Goal: Navigation & Orientation: Find specific page/section

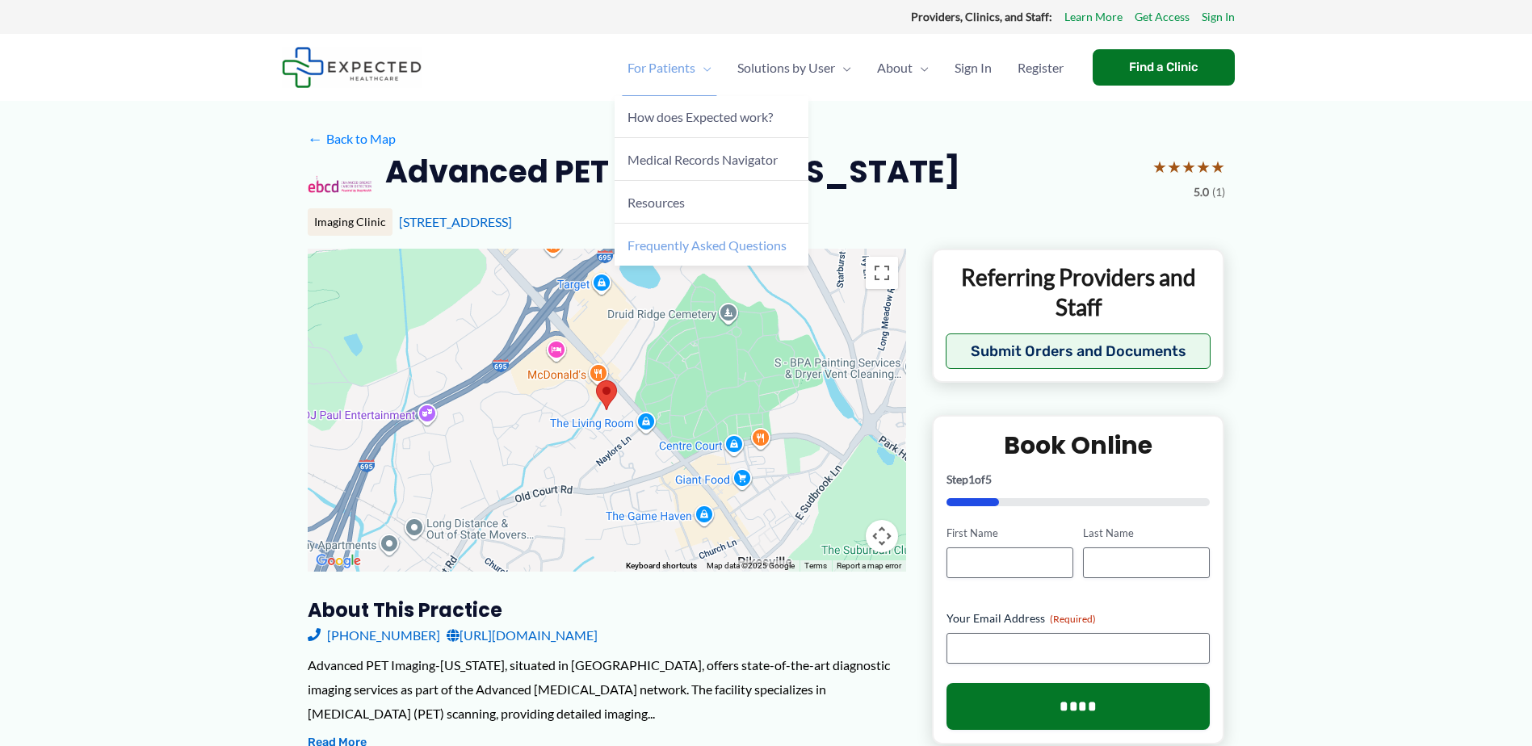
click at [663, 243] on span "Frequently Asked Questions" at bounding box center [707, 245] width 159 height 15
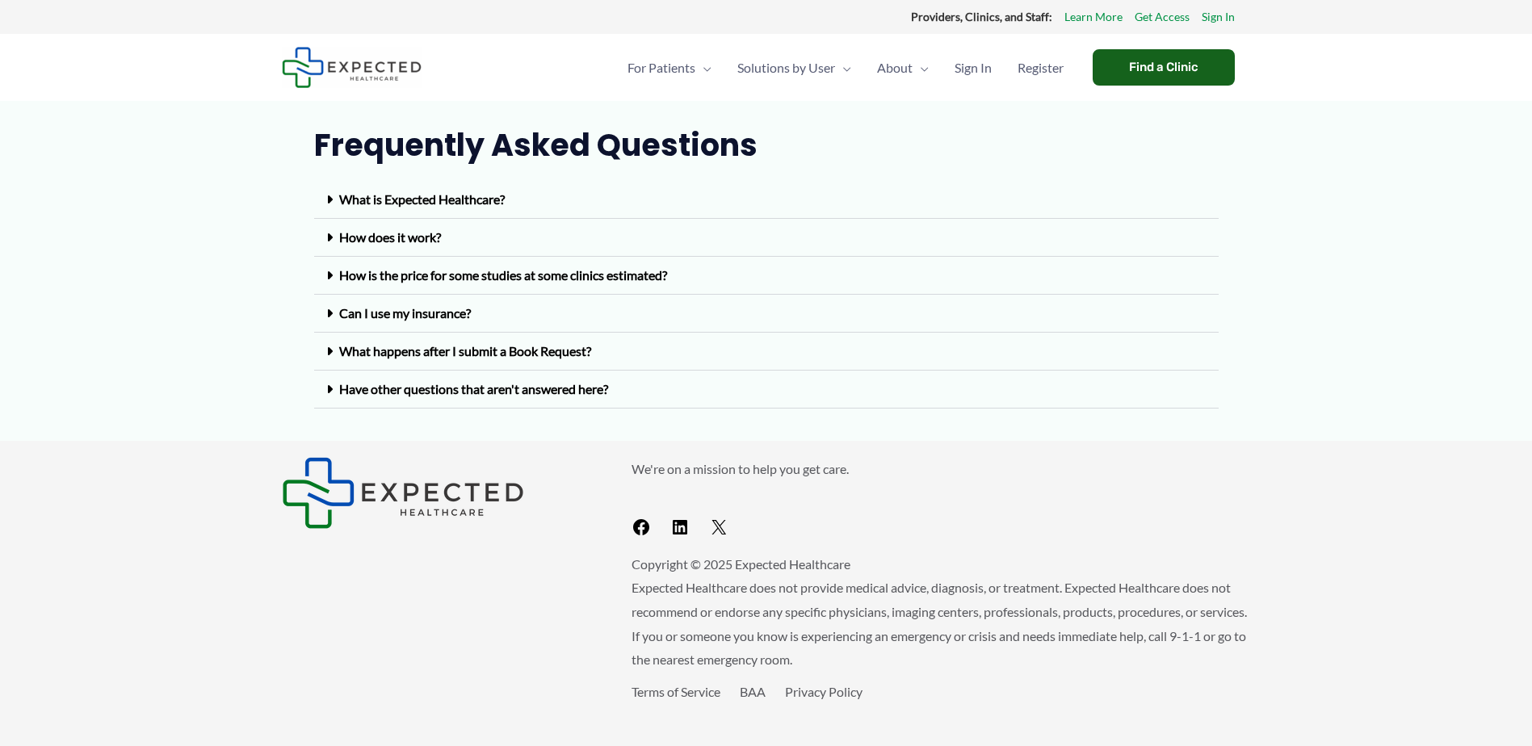
click at [1158, 60] on div "Find a Clinic" at bounding box center [1164, 67] width 142 height 36
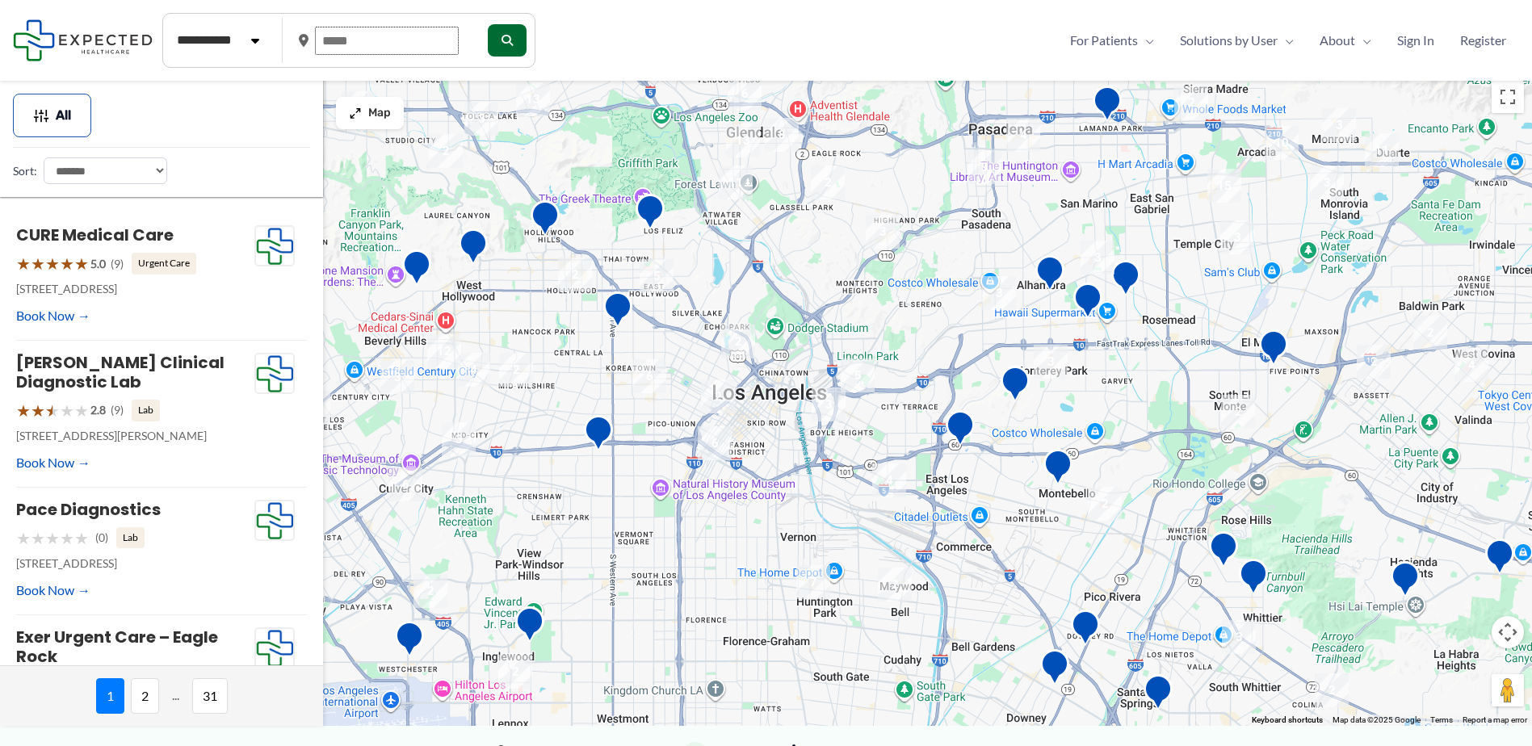
drag, startPoint x: 322, startPoint y: 39, endPoint x: 361, endPoint y: 42, distance: 38.9
click at [361, 42] on input "text" at bounding box center [387, 41] width 144 height 28
drag, startPoint x: 361, startPoint y: 42, endPoint x: 325, endPoint y: 42, distance: 36.4
click at [325, 42] on input "text" at bounding box center [387, 41] width 144 height 28
click at [412, 39] on input "text" at bounding box center [387, 41] width 144 height 28
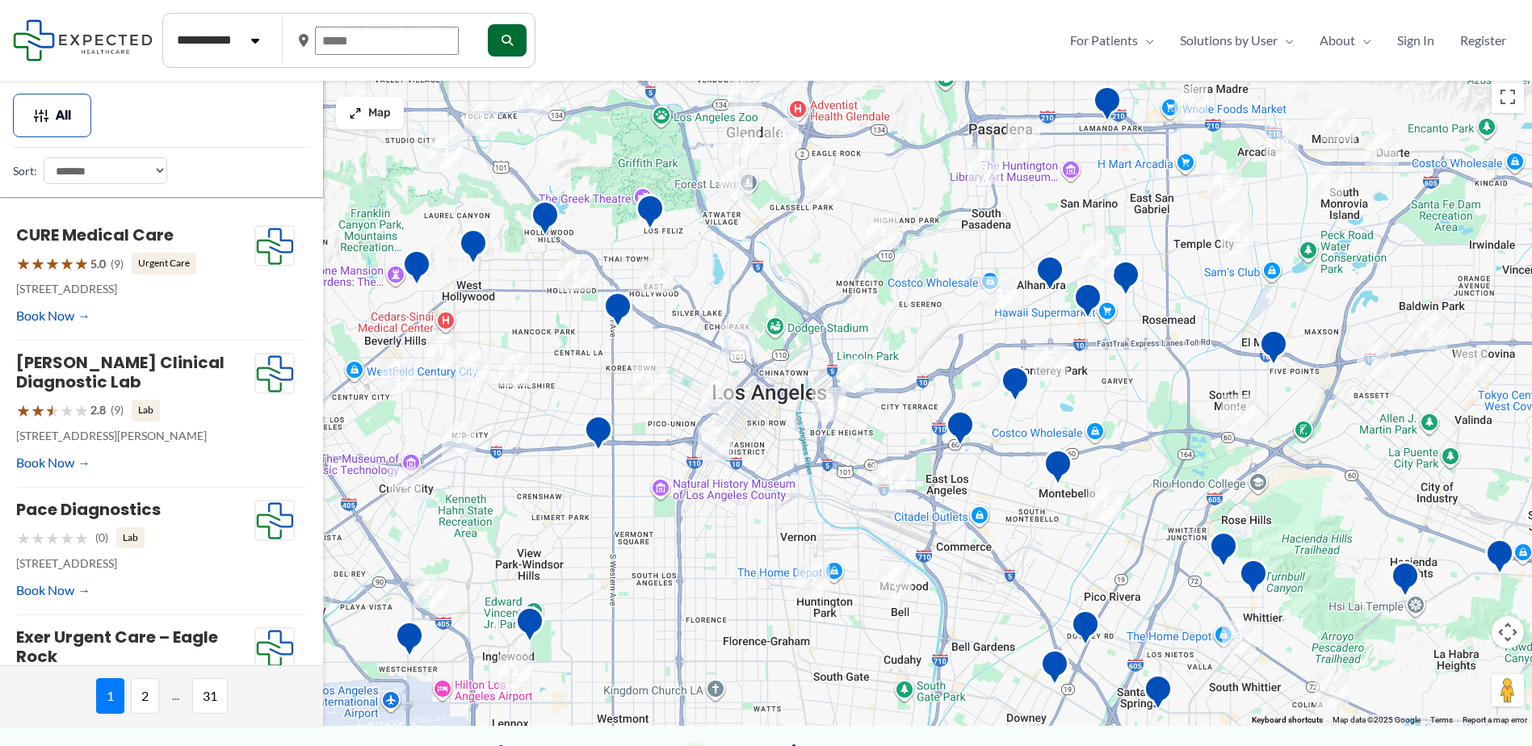
click at [374, 48] on input "text" at bounding box center [387, 41] width 144 height 28
click at [511, 37] on icon "submit" at bounding box center [505, 40] width 11 height 11
click at [421, 36] on input "text" at bounding box center [387, 41] width 144 height 28
type input "*****"
click at [511, 38] on icon "submit" at bounding box center [505, 40] width 11 height 11
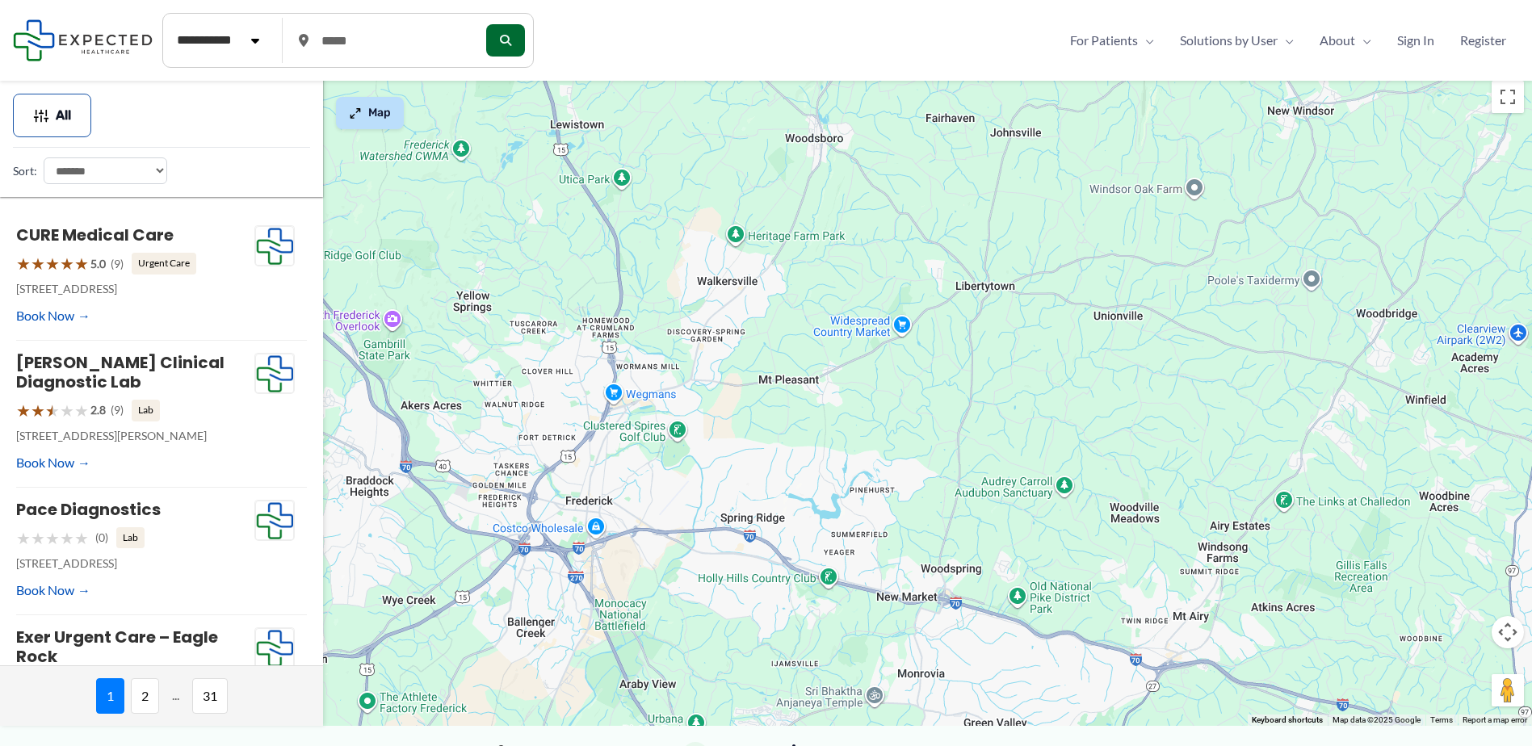
click at [359, 118] on img at bounding box center [355, 113] width 13 height 13
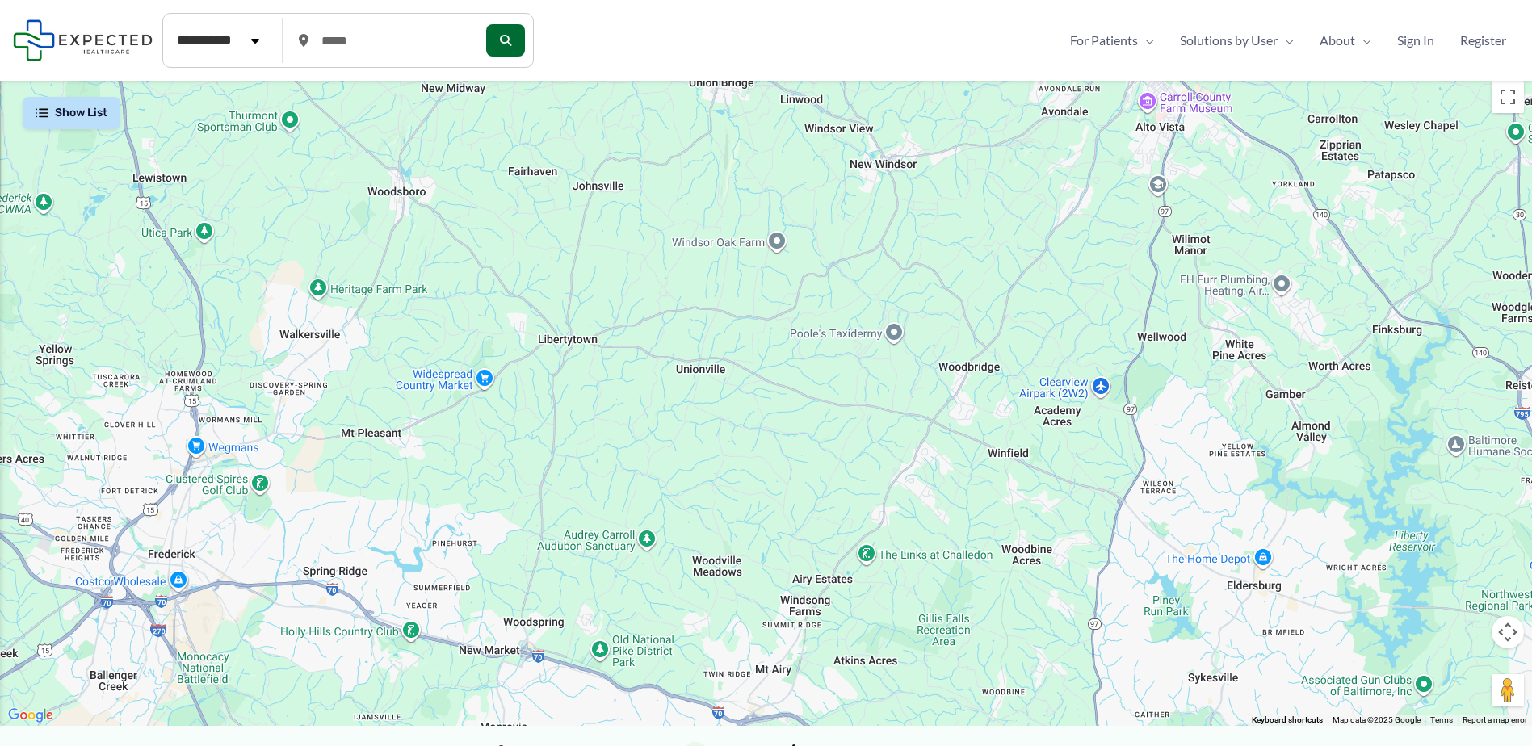
drag, startPoint x: 996, startPoint y: 379, endPoint x: 797, endPoint y: 407, distance: 200.7
click at [565, 437] on div at bounding box center [766, 400] width 1532 height 654
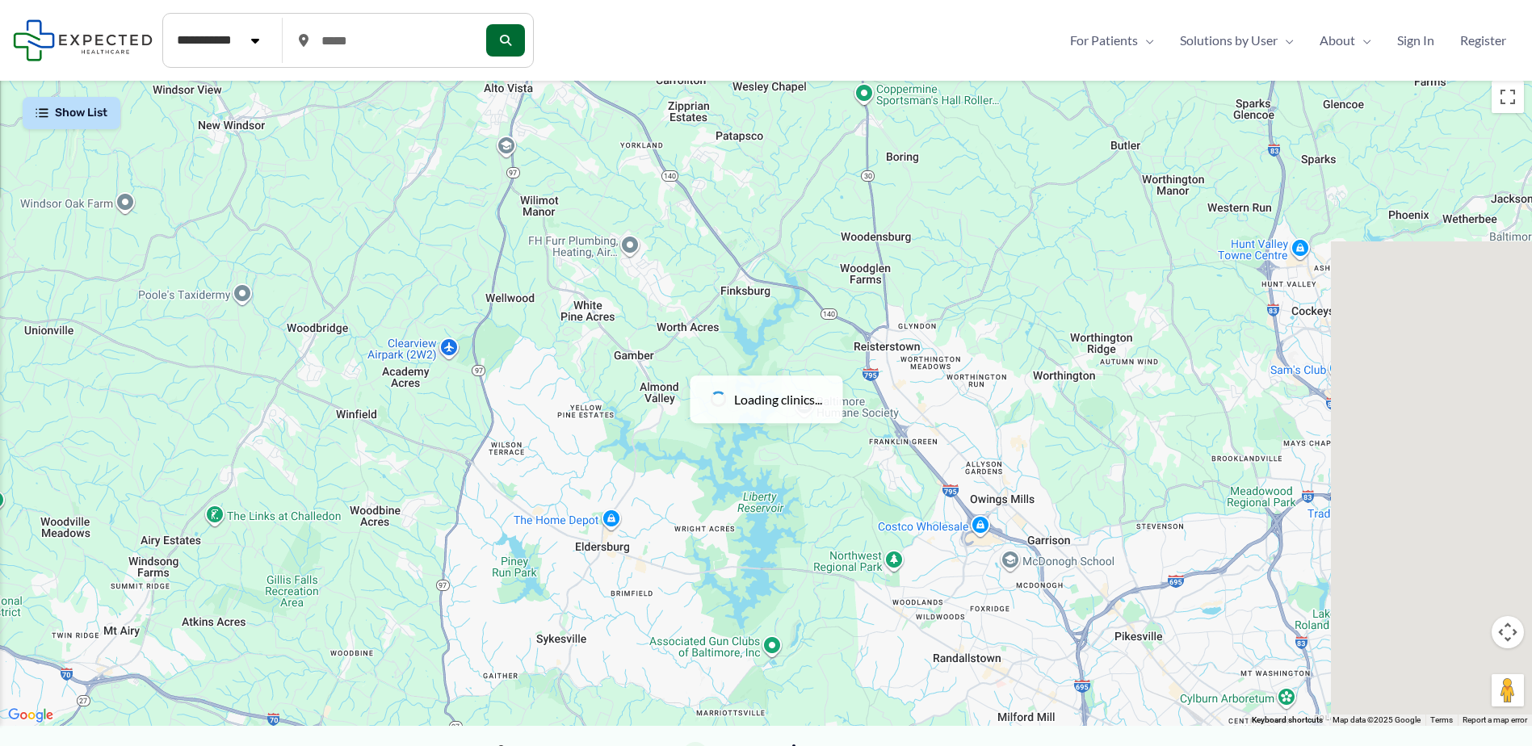
drag, startPoint x: 1200, startPoint y: 450, endPoint x: 419, endPoint y: 400, distance: 782.0
click at [419, 400] on div at bounding box center [766, 400] width 1532 height 654
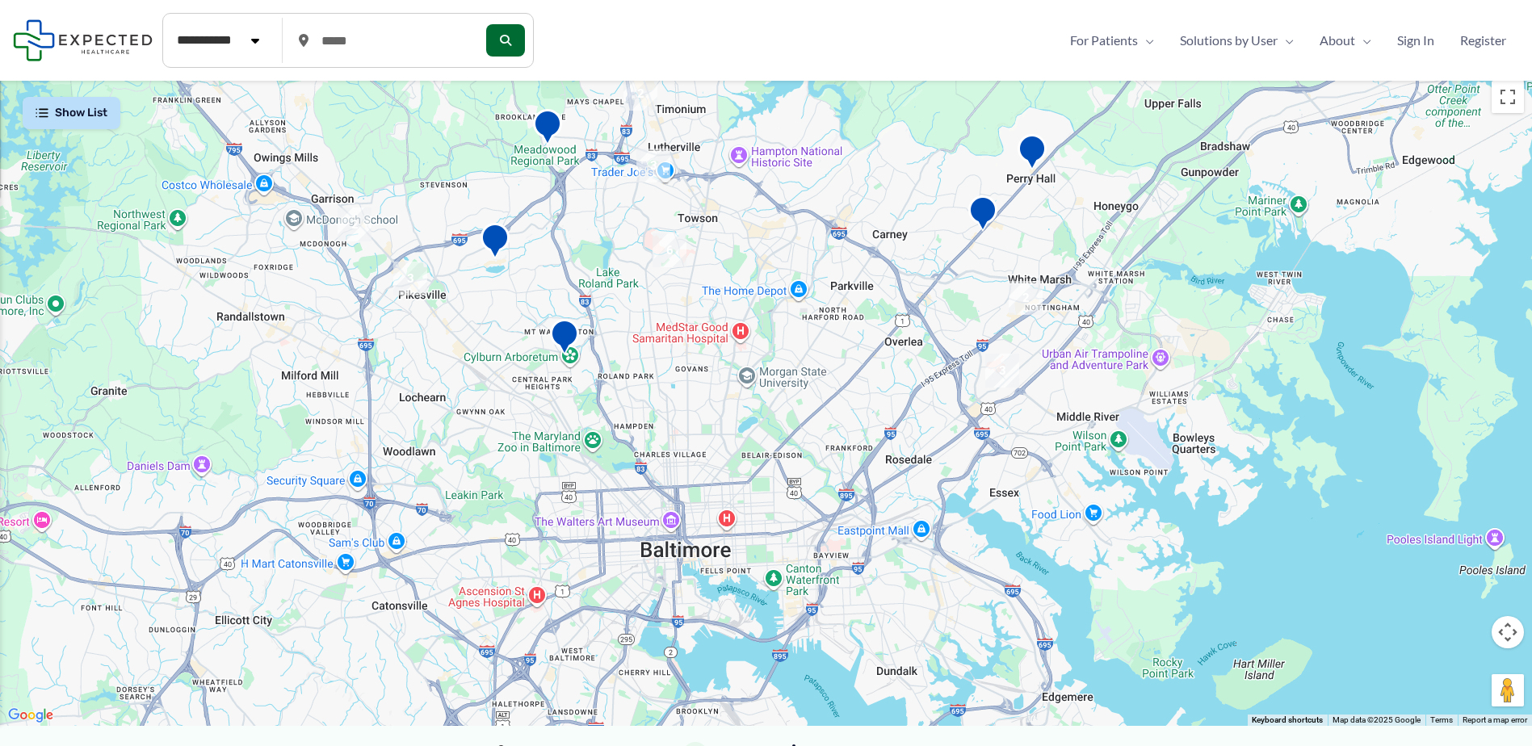
drag, startPoint x: 1022, startPoint y: 612, endPoint x: 649, endPoint y: 284, distance: 496.9
click at [649, 284] on div at bounding box center [766, 400] width 1532 height 654
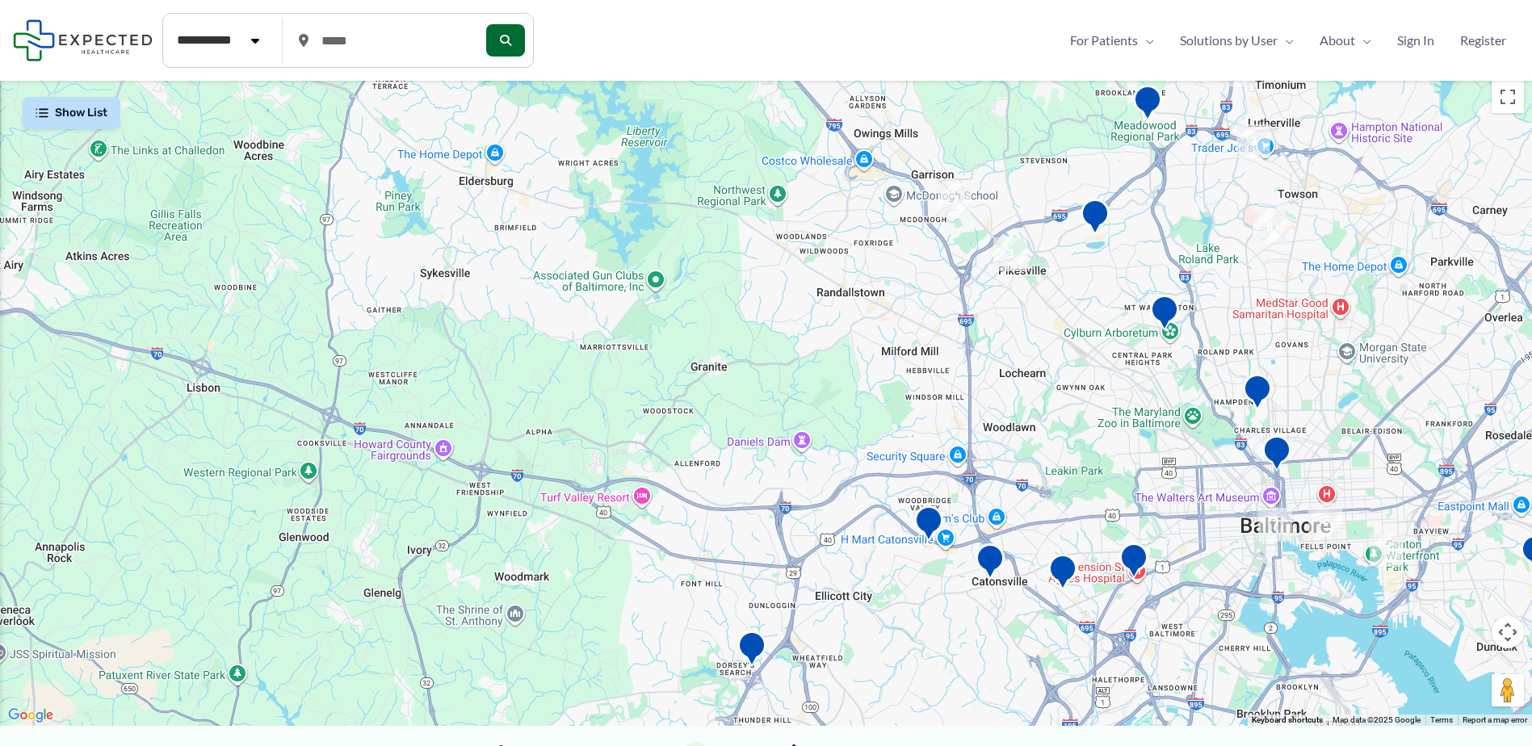
drag, startPoint x: 335, startPoint y: 321, endPoint x: 815, endPoint y: 291, distance: 480.8
click at [815, 291] on div at bounding box center [766, 400] width 1532 height 654
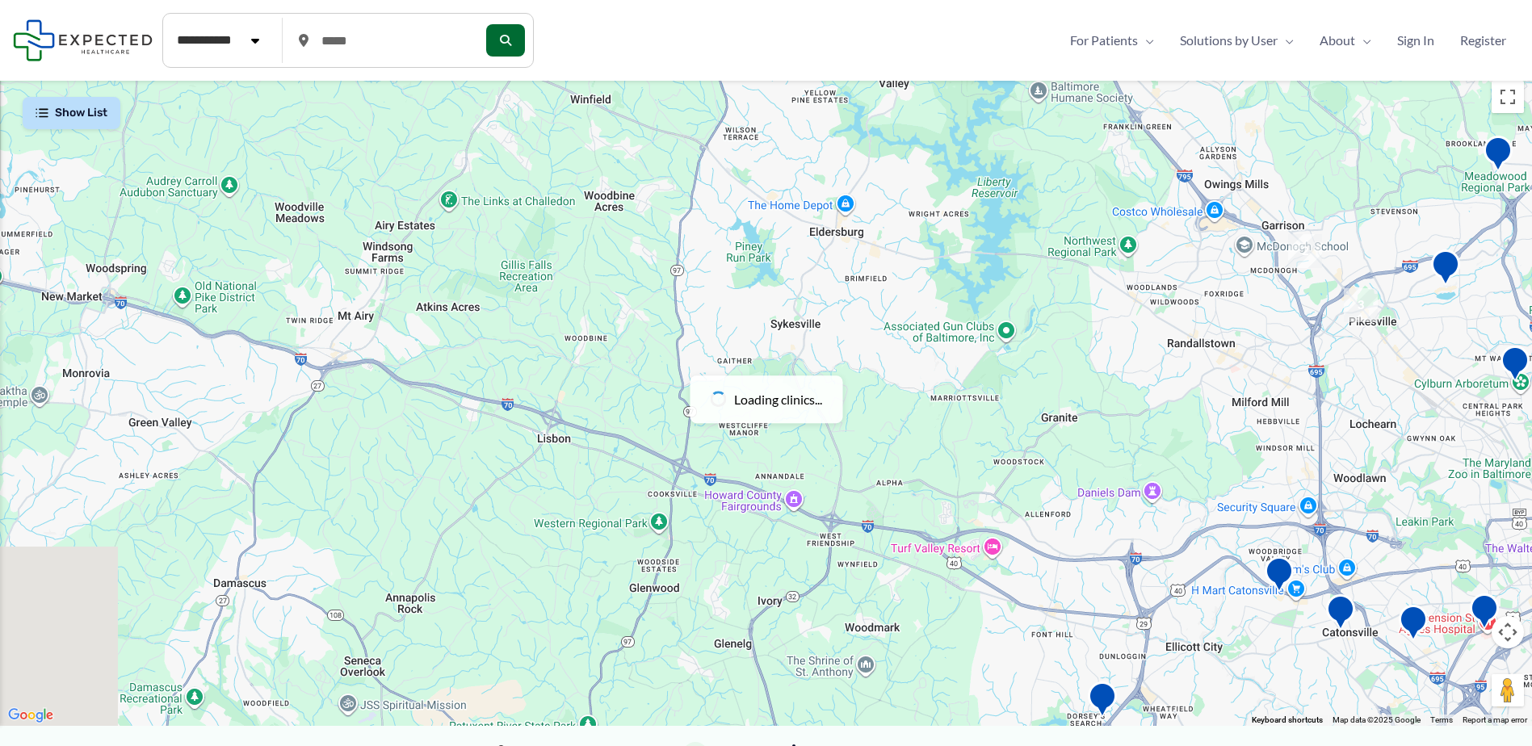
drag, startPoint x: 446, startPoint y: 261, endPoint x: 762, endPoint y: 325, distance: 322.2
click at [1011, 332] on div at bounding box center [766, 400] width 1532 height 654
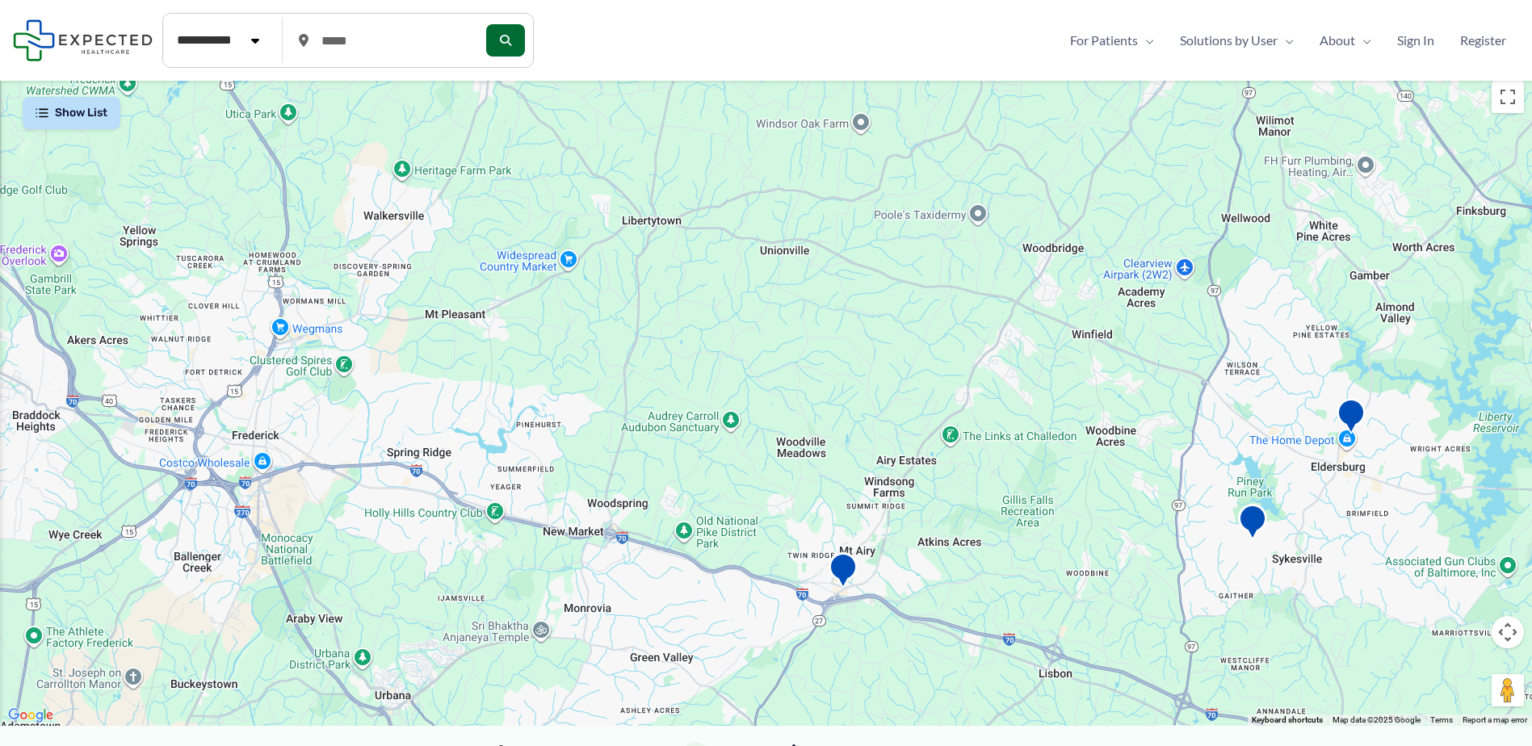
drag, startPoint x: 433, startPoint y: 415, endPoint x: 656, endPoint y: 633, distance: 311.3
click at [656, 633] on div at bounding box center [766, 400] width 1532 height 654
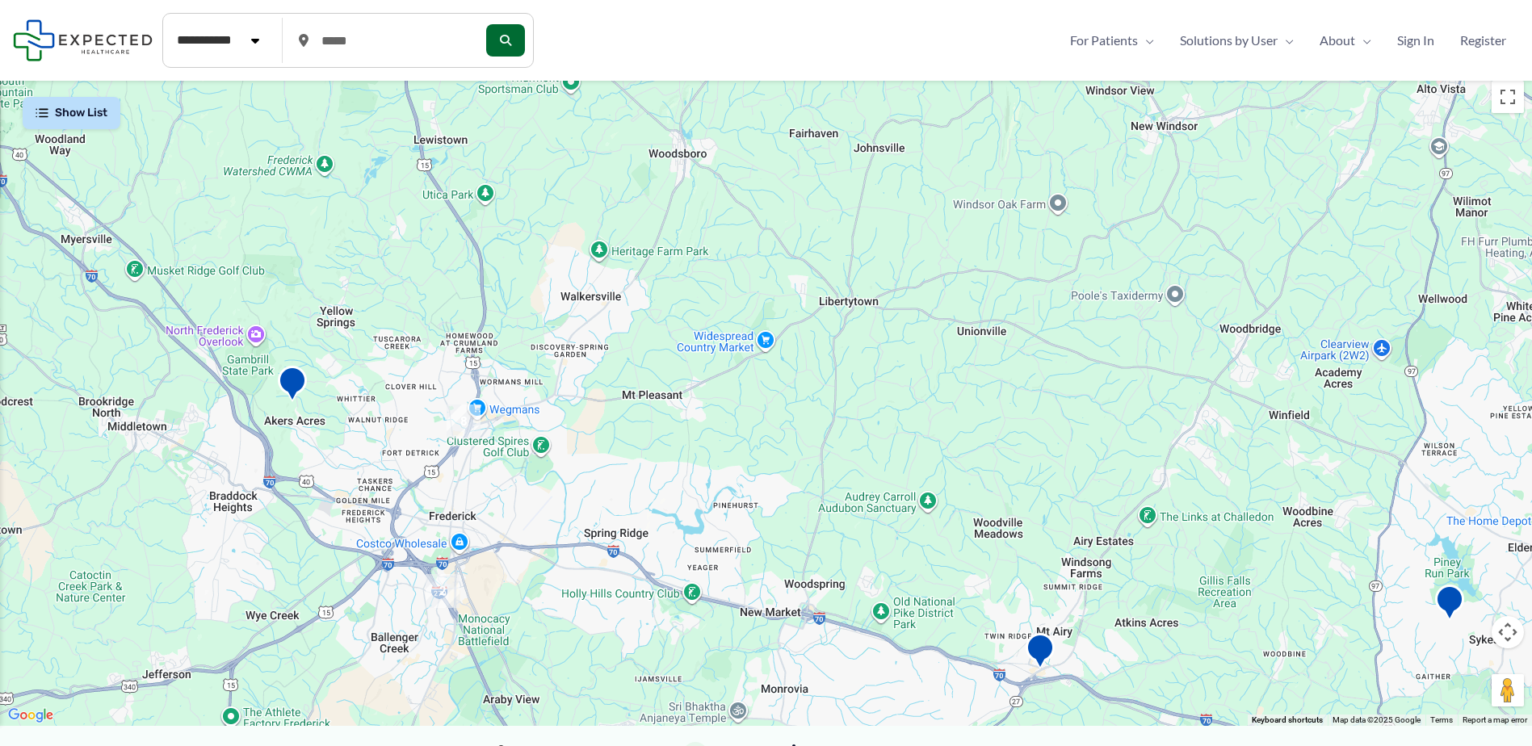
drag, startPoint x: 414, startPoint y: 615, endPoint x: 590, endPoint y: 670, distance: 183.7
click at [590, 670] on div at bounding box center [766, 400] width 1532 height 654
click at [461, 419] on img "8" at bounding box center [464, 422] width 34 height 34
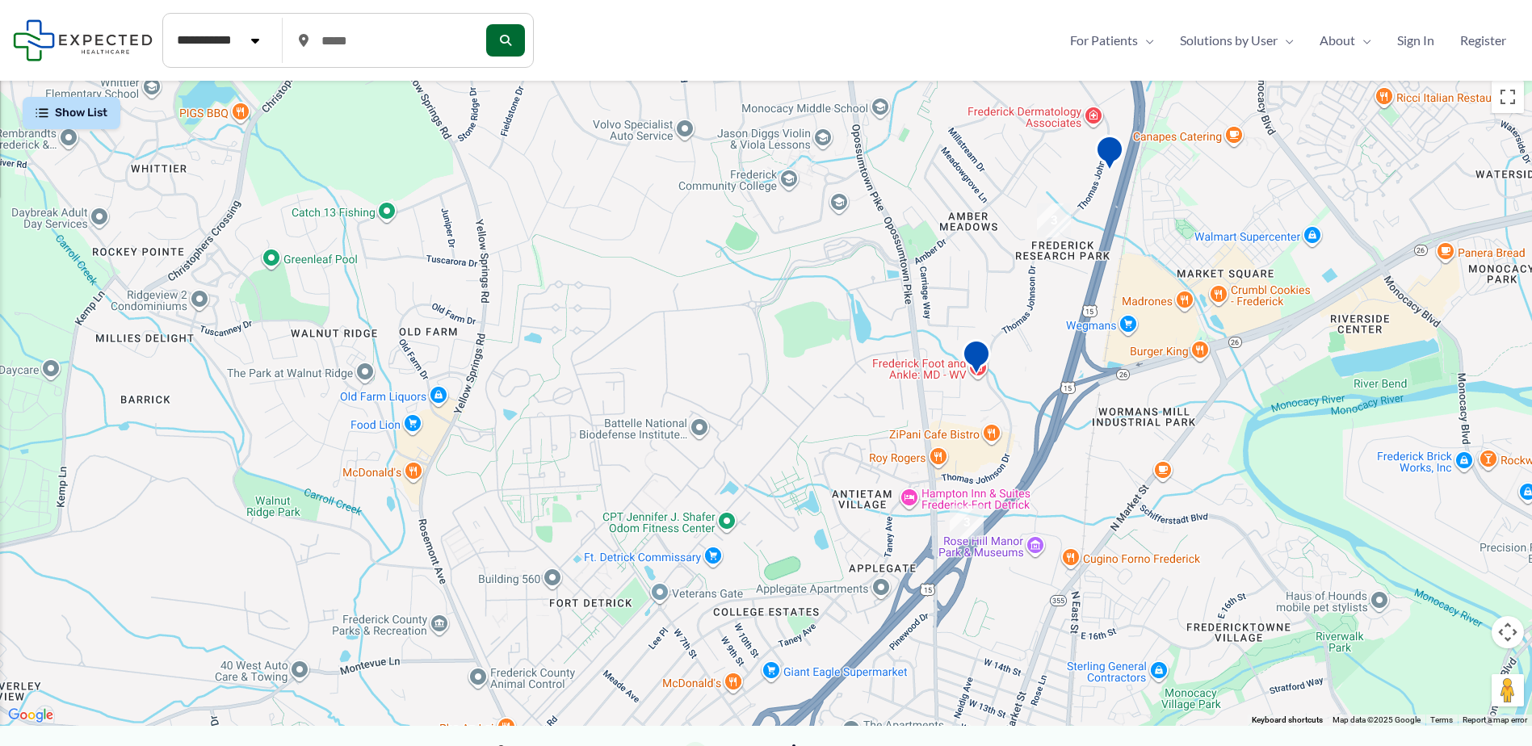
drag, startPoint x: 501, startPoint y: 355, endPoint x: 772, endPoint y: 309, distance: 275.4
click at [772, 309] on div "To navigate, press the arrow keys." at bounding box center [766, 400] width 1532 height 654
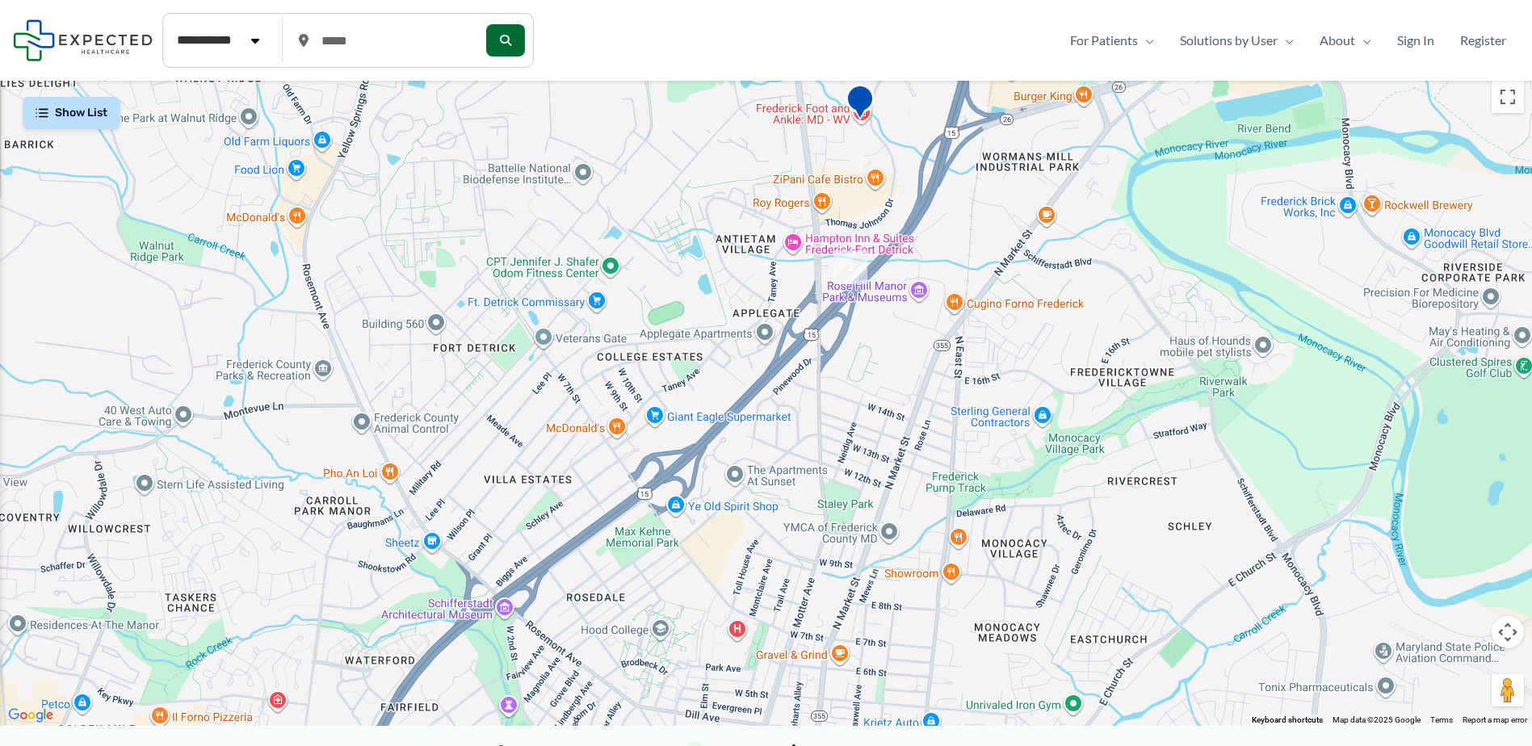
drag, startPoint x: 658, startPoint y: 380, endPoint x: 550, endPoint y: 250, distance: 168.6
click at [550, 250] on div "To navigate, press the arrow keys." at bounding box center [766, 400] width 1532 height 654
click at [849, 264] on img "3" at bounding box center [851, 267] width 34 height 34
